Goal: Information Seeking & Learning: Learn about a topic

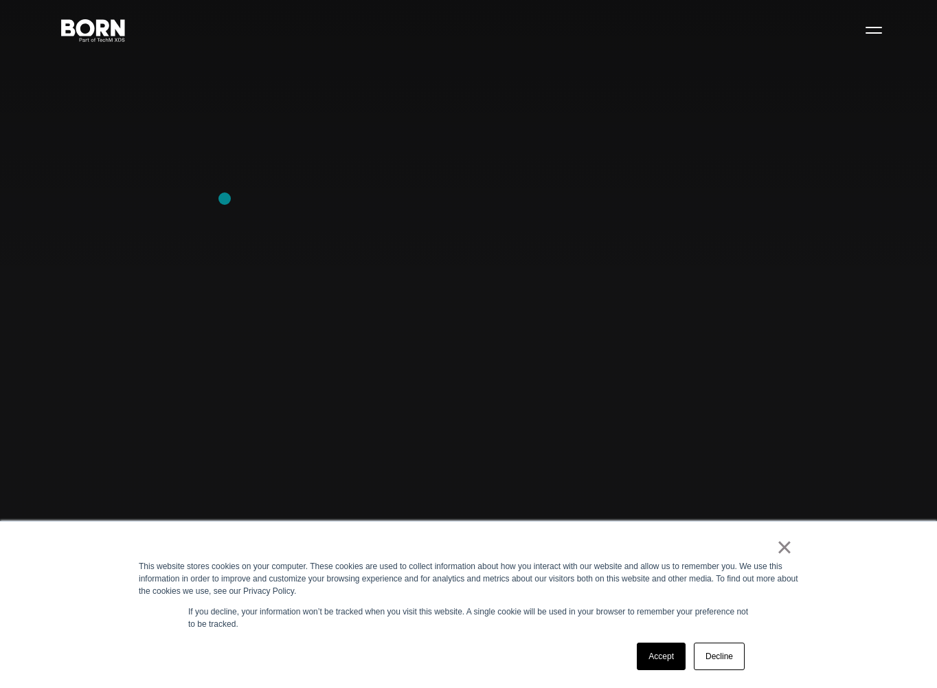
scroll to position [54, 0]
click at [663, 657] on link "Accept" at bounding box center [661, 655] width 49 height 27
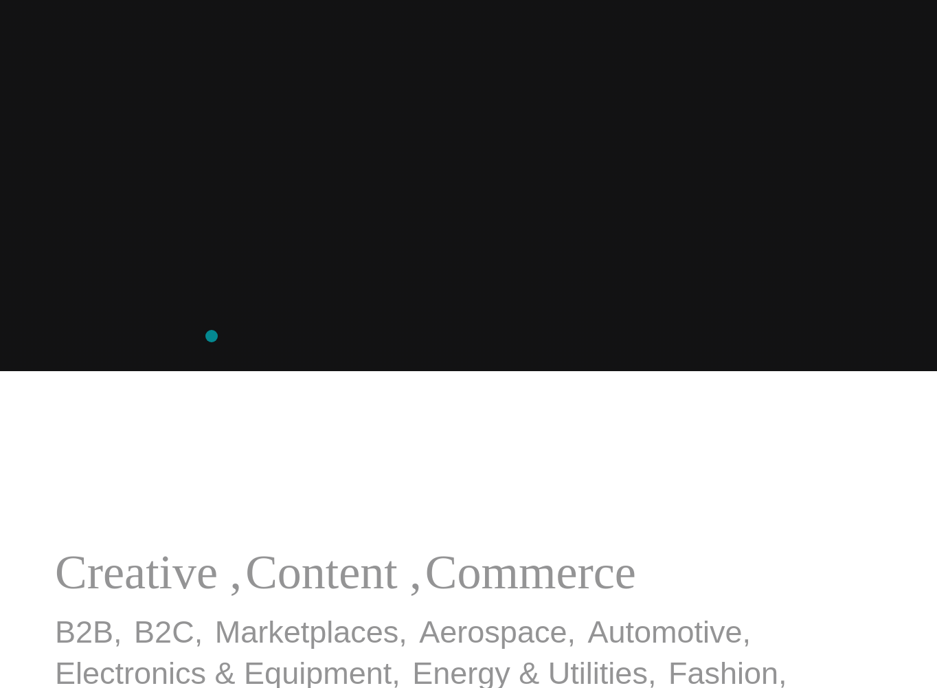
scroll to position [0, 0]
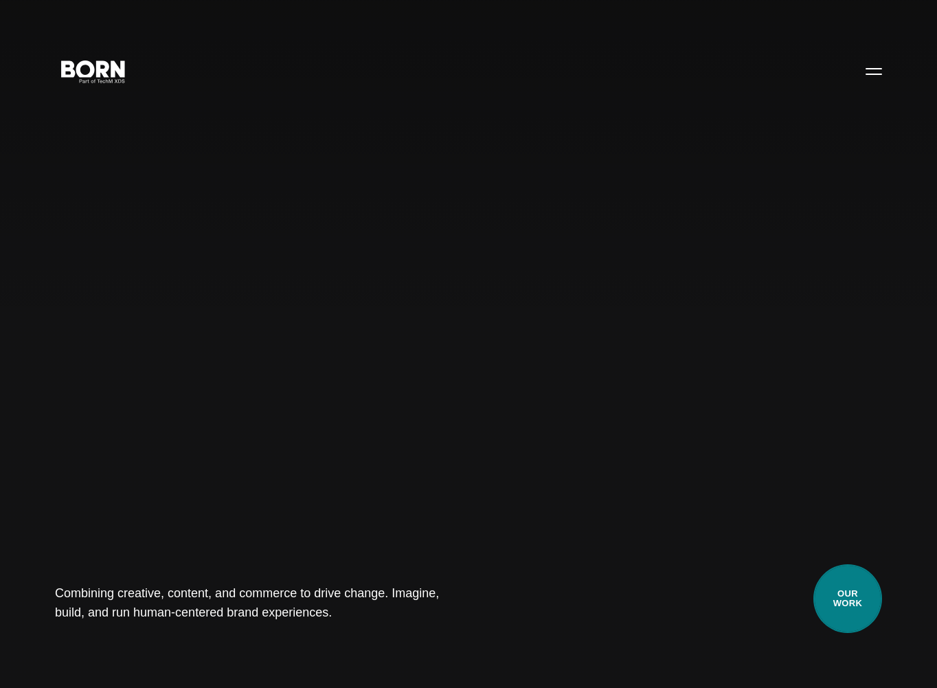
click at [859, 603] on link "Our Work" at bounding box center [847, 598] width 69 height 69
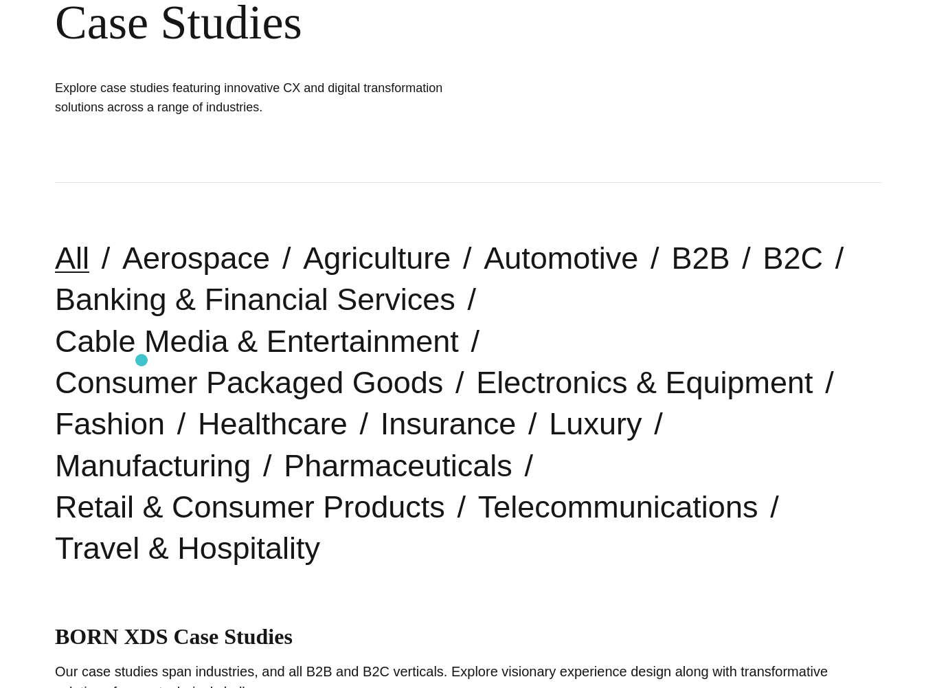
scroll to position [185, 0]
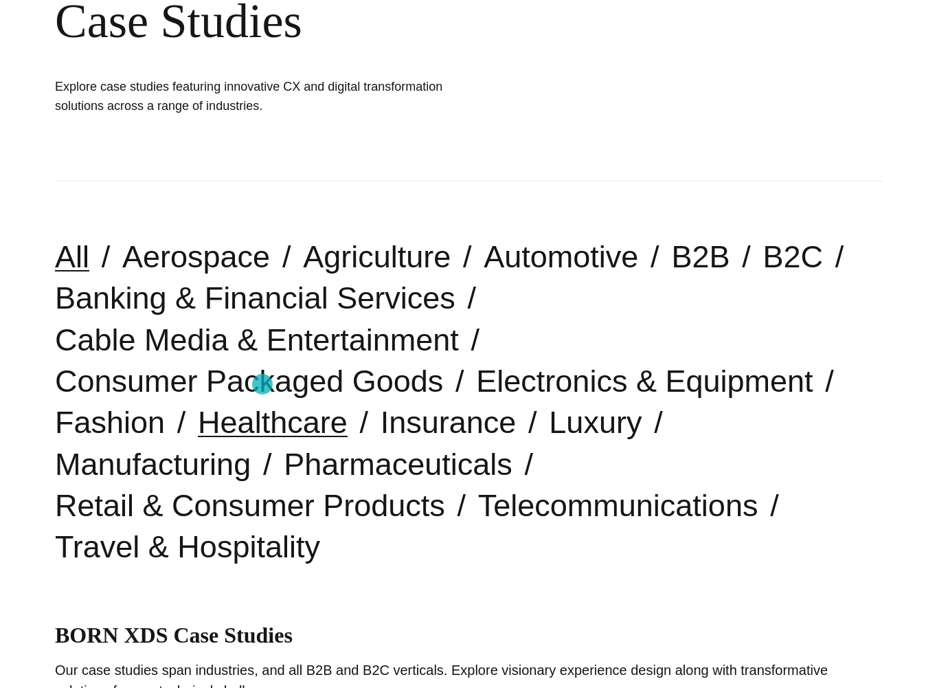
click at [262, 405] on link "Healthcare" at bounding box center [273, 422] width 150 height 35
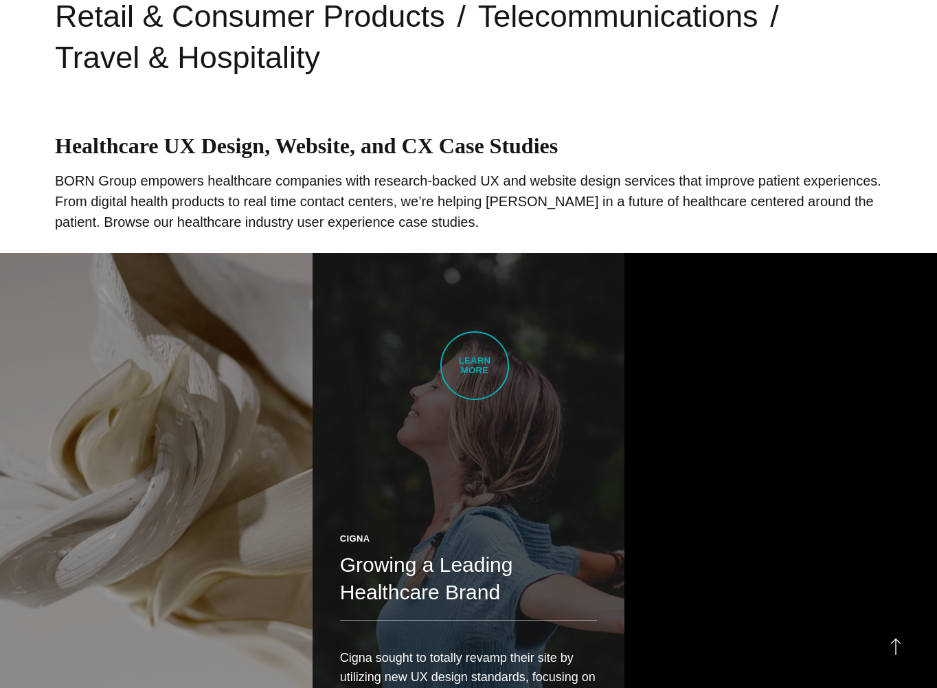
scroll to position [674, 0]
click at [475, 365] on link "Cigna Growing a Leading Healthcare Brand Cigna sought to totally revamp their s…" at bounding box center [469, 499] width 313 height 492
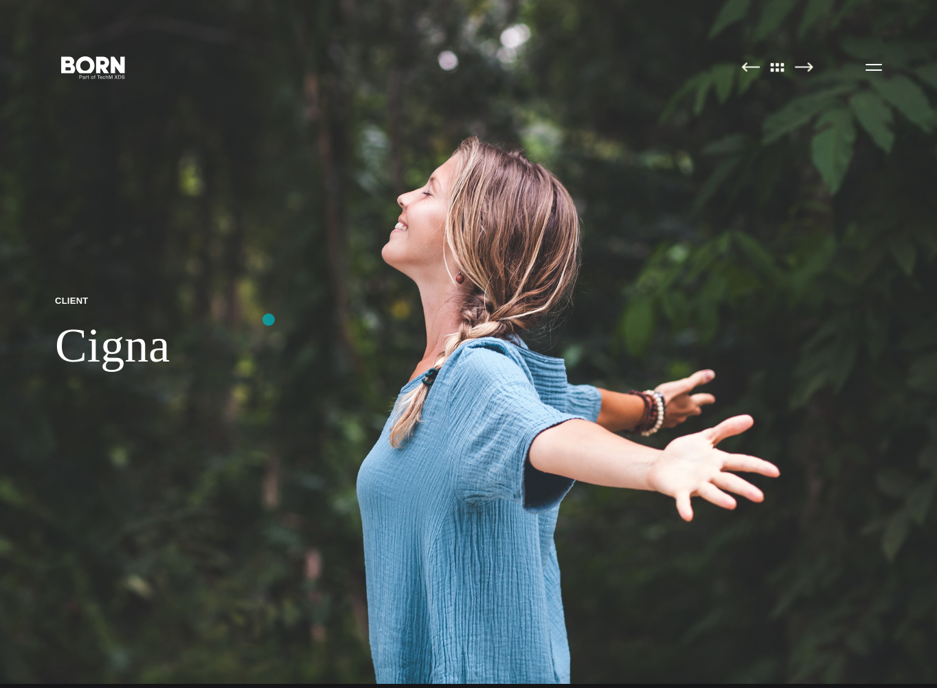
scroll to position [3, 0]
